Goal: Task Accomplishment & Management: Manage account settings

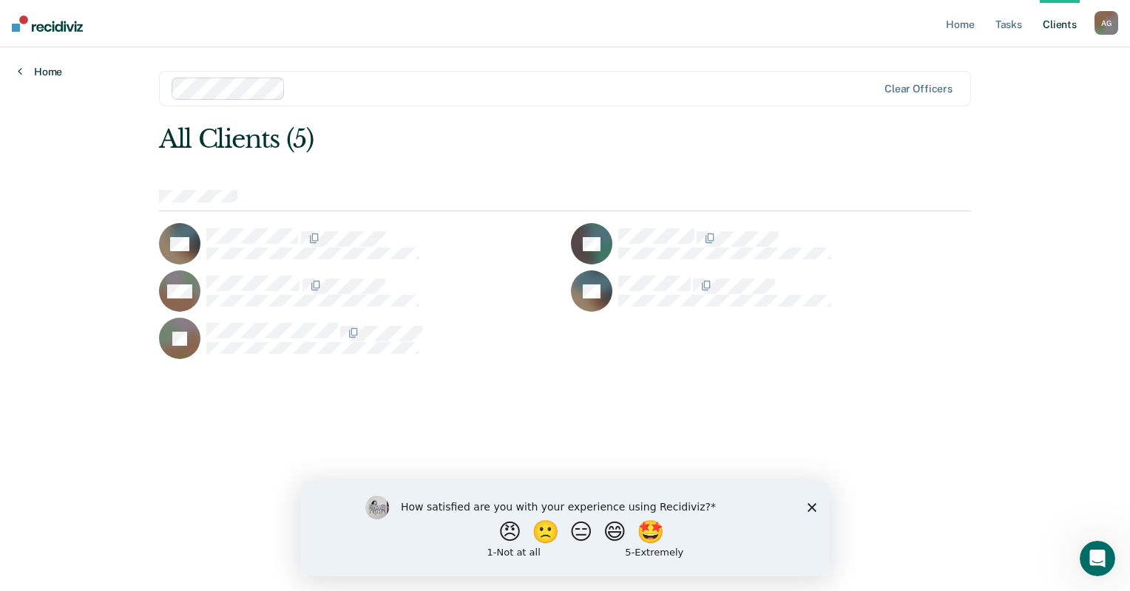
click at [36, 67] on link "Home" at bounding box center [40, 71] width 44 height 13
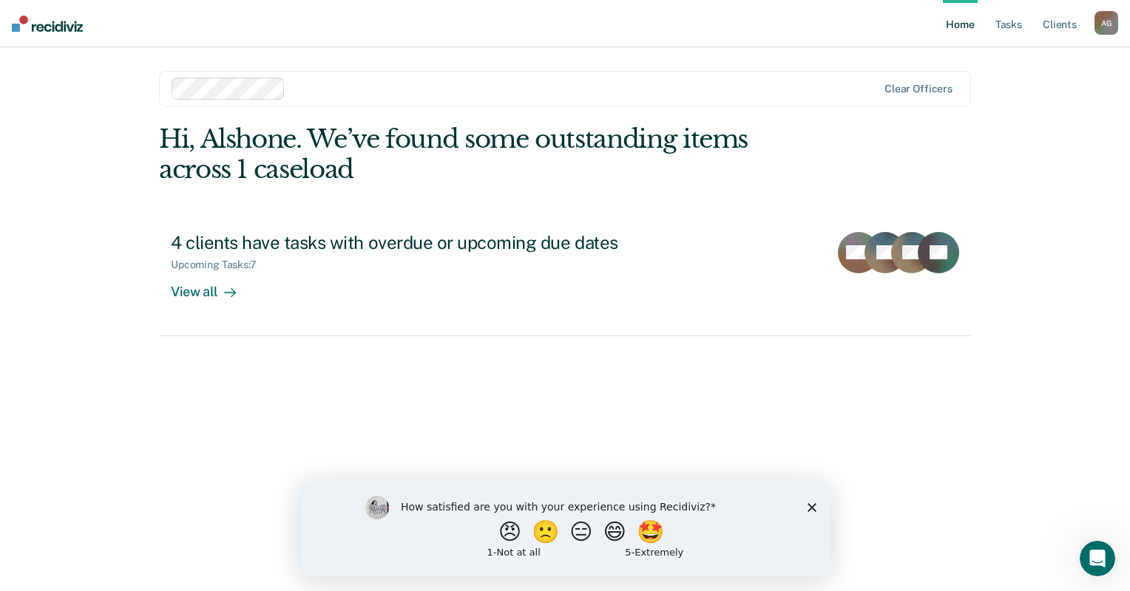
click at [1100, 30] on div "A G" at bounding box center [1106, 23] width 24 height 24
click at [1052, 54] on link "Profile" at bounding box center [1046, 60] width 119 height 13
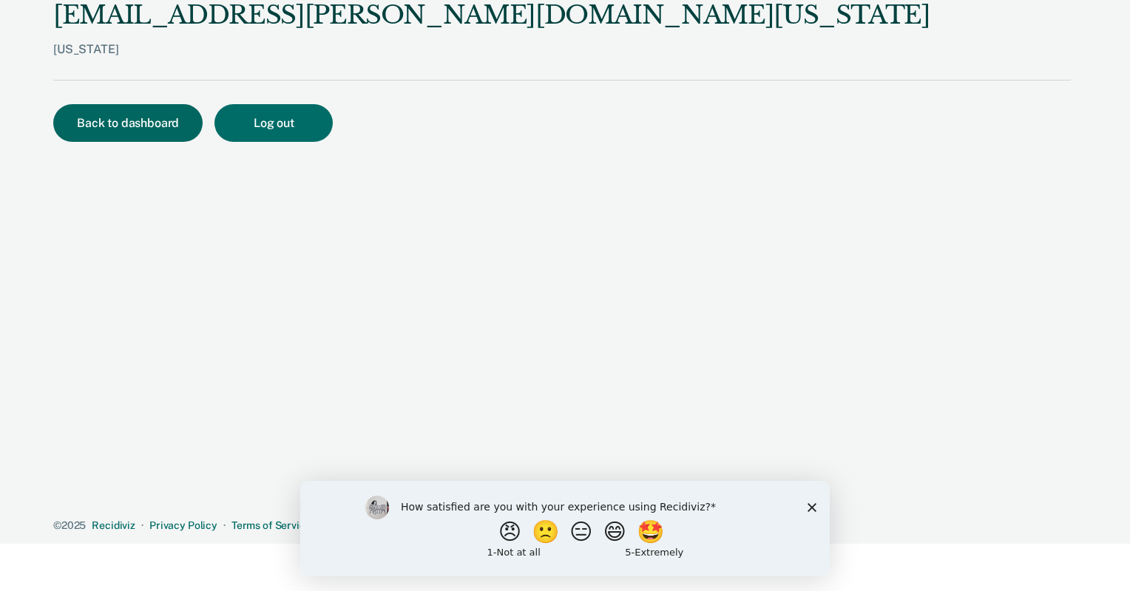
click at [87, 114] on button "Back to dashboard" at bounding box center [127, 123] width 149 height 38
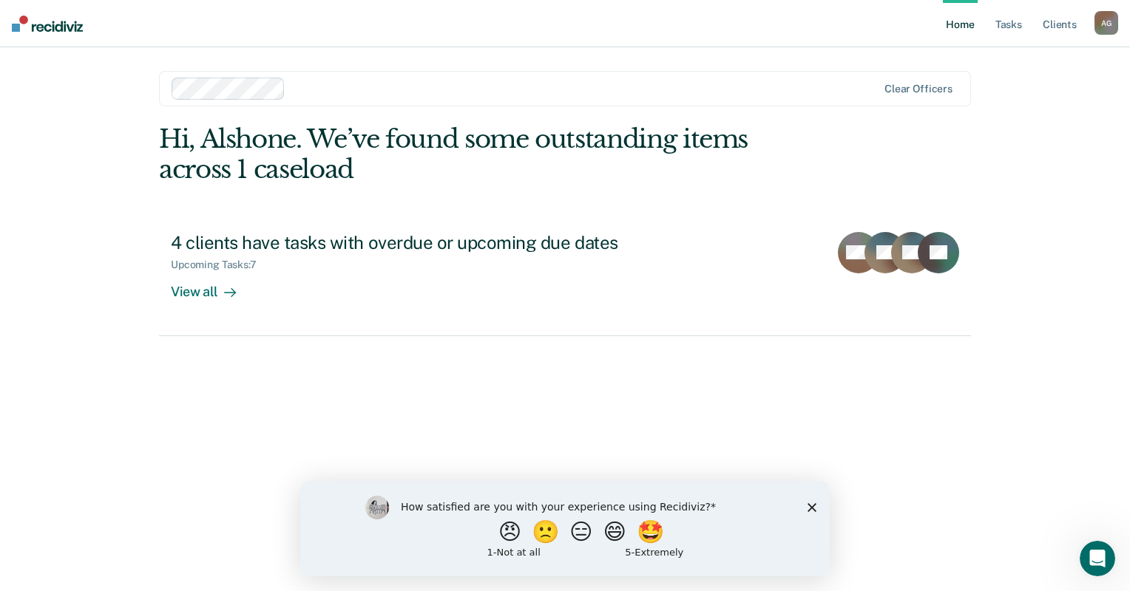
click at [1124, 33] on nav "Home Tasks Client s [PERSON_NAME] Profile How it works Log Out" at bounding box center [565, 23] width 1130 height 47
click at [1116, 27] on div "A G" at bounding box center [1106, 23] width 24 height 24
click at [1103, 74] on icon at bounding box center [1104, 75] width 4 height 4
click at [1030, 98] on link "Log Out" at bounding box center [1046, 97] width 119 height 13
